Goal: Information Seeking & Learning: Learn about a topic

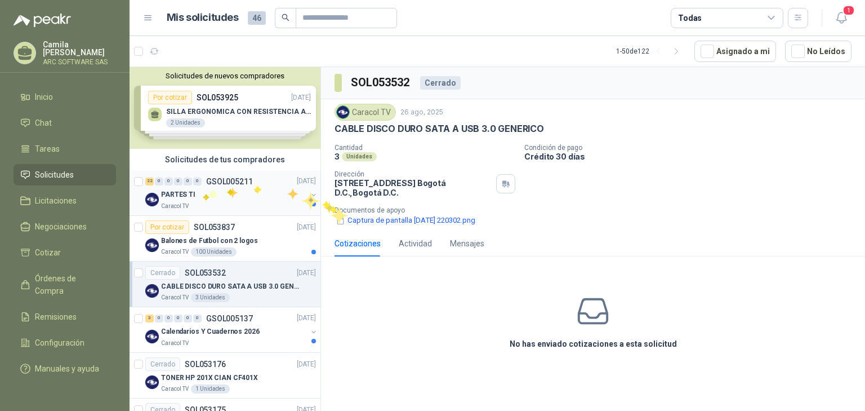
click at [203, 192] on div "PARTES TI" at bounding box center [234, 195] width 146 height 14
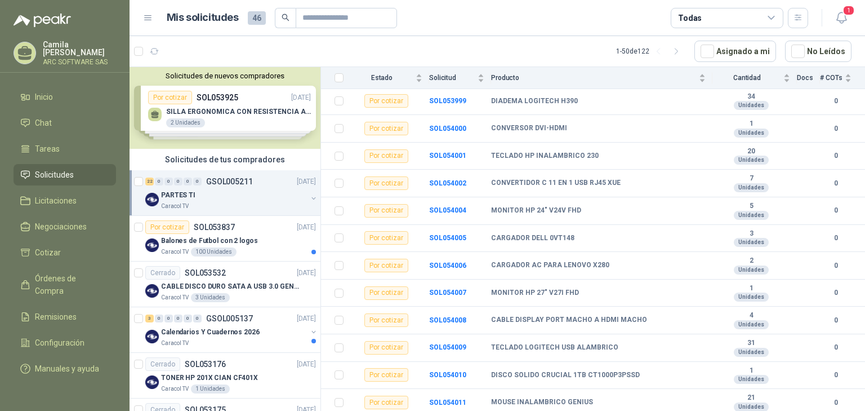
scroll to position [405, 0]
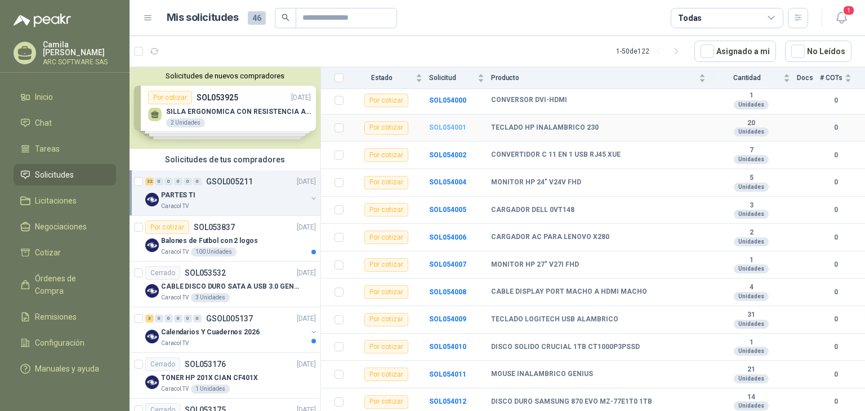
click at [447, 123] on b "SOL054001" at bounding box center [447, 127] width 37 height 8
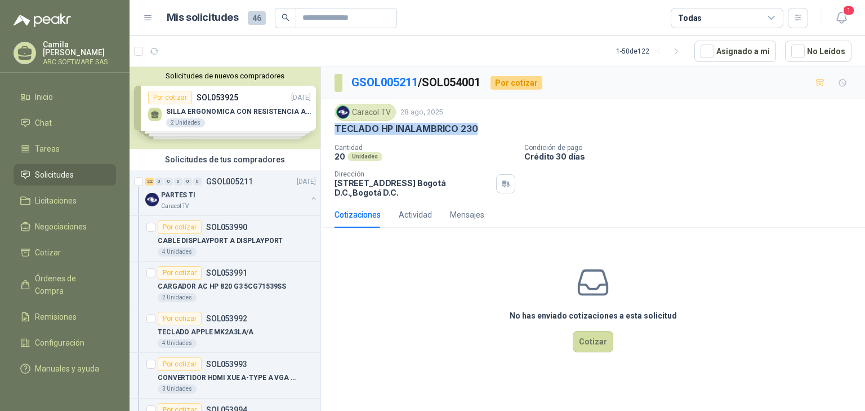
drag, startPoint x: 331, startPoint y: 126, endPoint x: 483, endPoint y: 128, distance: 152.1
click at [483, 128] on div "Caracol TV [DATE] TECLADO HP INALAMBRICO 230 Cantidad 20 Unidades Condición de…" at bounding box center [593, 150] width 544 height 103
copy p "TECLADO HP INALAMBRICO 230"
click at [223, 196] on div "PARTES TI" at bounding box center [234, 195] width 146 height 14
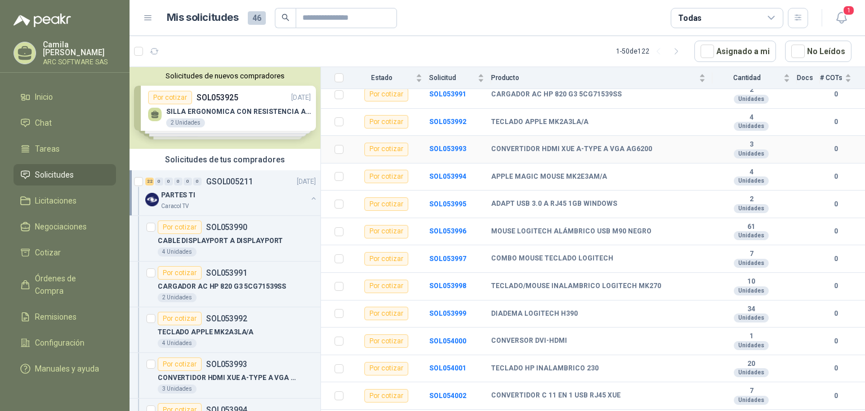
scroll to position [180, 0]
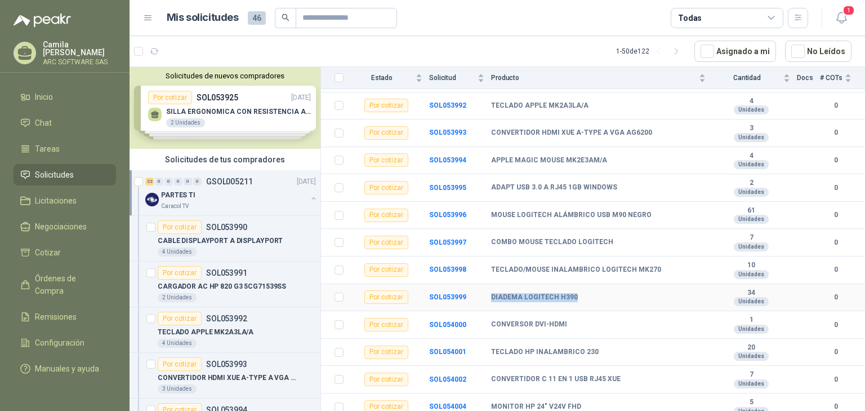
drag, startPoint x: 577, startPoint y: 295, endPoint x: 483, endPoint y: 295, distance: 93.5
click at [477, 295] on tr "Por cotizar SOL053999 DIADEMA LOGITECH H390 34 Unidades 0" at bounding box center [593, 298] width 544 height 28
copy tr "DIADEMA LOGITECH H390"
click at [443, 211] on b "SOL053996" at bounding box center [447, 215] width 37 height 8
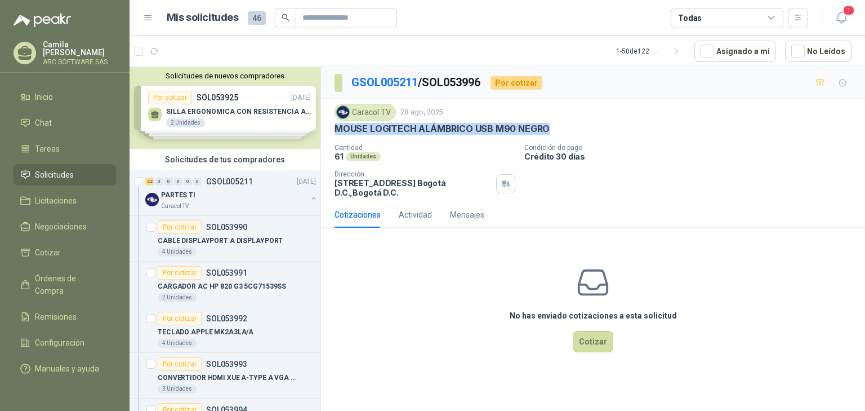
drag, startPoint x: 559, startPoint y: 127, endPoint x: 325, endPoint y: 126, distance: 233.8
click at [325, 126] on div "Caracol TV [DATE] MOUSE LOGITECH ALÁMBRICO USB M90 NEGRO Cantidad 61 Unidades …" at bounding box center [593, 150] width 544 height 103
copy p "MOUSE LOGITECH ALÁMBRICO USB M90 NEGRO"
click at [185, 196] on p "PARTES TI" at bounding box center [178, 195] width 34 height 11
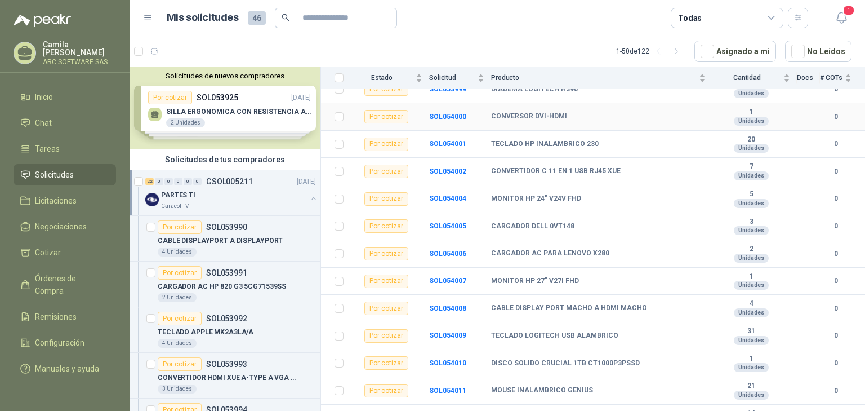
scroll to position [405, 0]
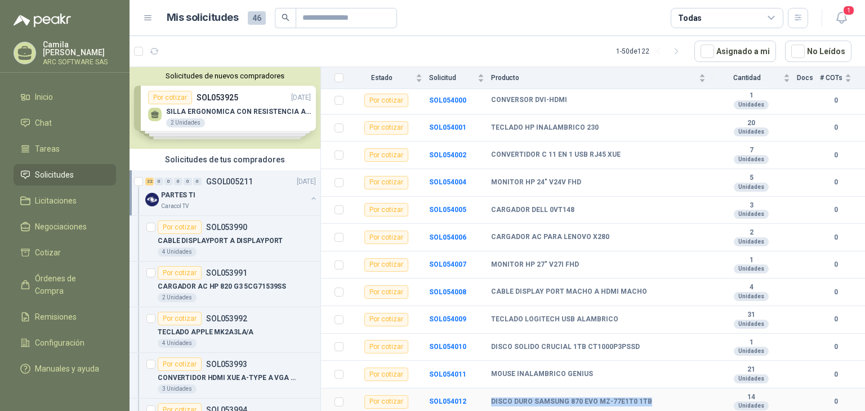
drag, startPoint x: 649, startPoint y: 400, endPoint x: 487, endPoint y: 402, distance: 161.7
click at [487, 402] on tr "Por cotizar SOL054012 DISCO DURO SAMSUNG 870 EVO MZ-77E1T0 1TB 14 Unidades 0" at bounding box center [593, 402] width 544 height 28
copy tr "DISCO DURO SAMSUNG 870 EVO MZ-77E1T0 1TB"
